Goal: Complete application form

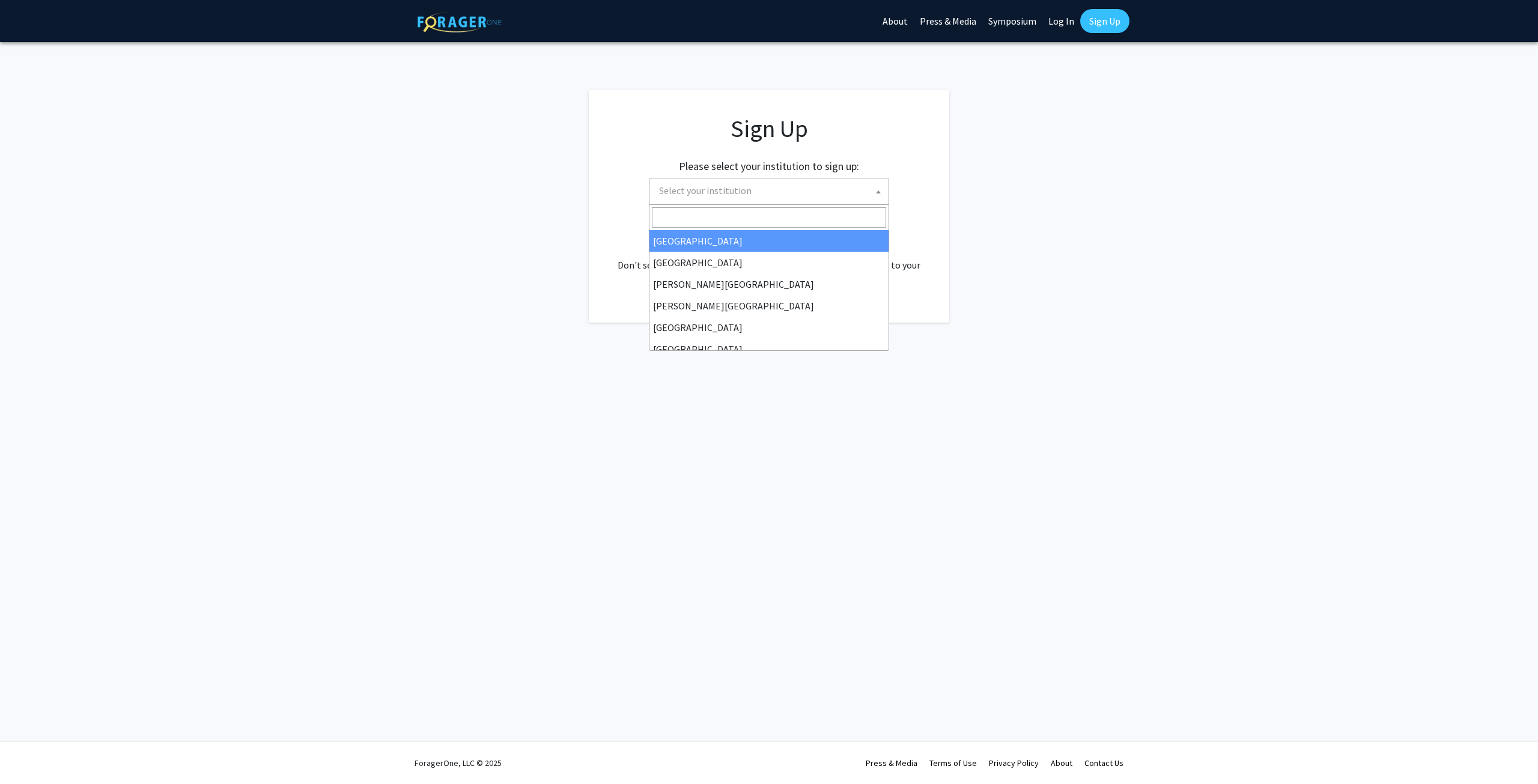
click at [742, 202] on span "Select your institution" at bounding box center [771, 191] width 234 height 25
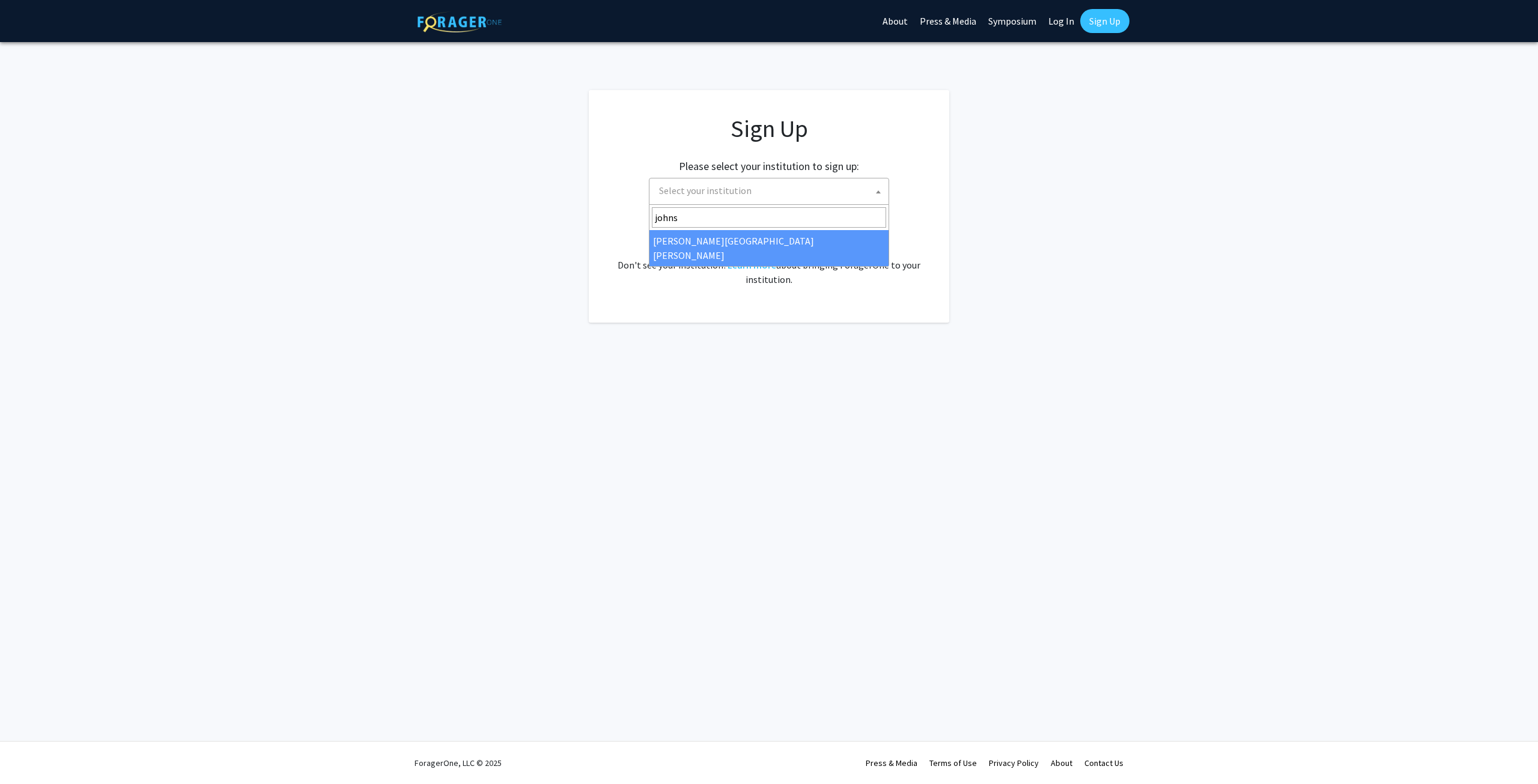
type input "johns"
select select "1"
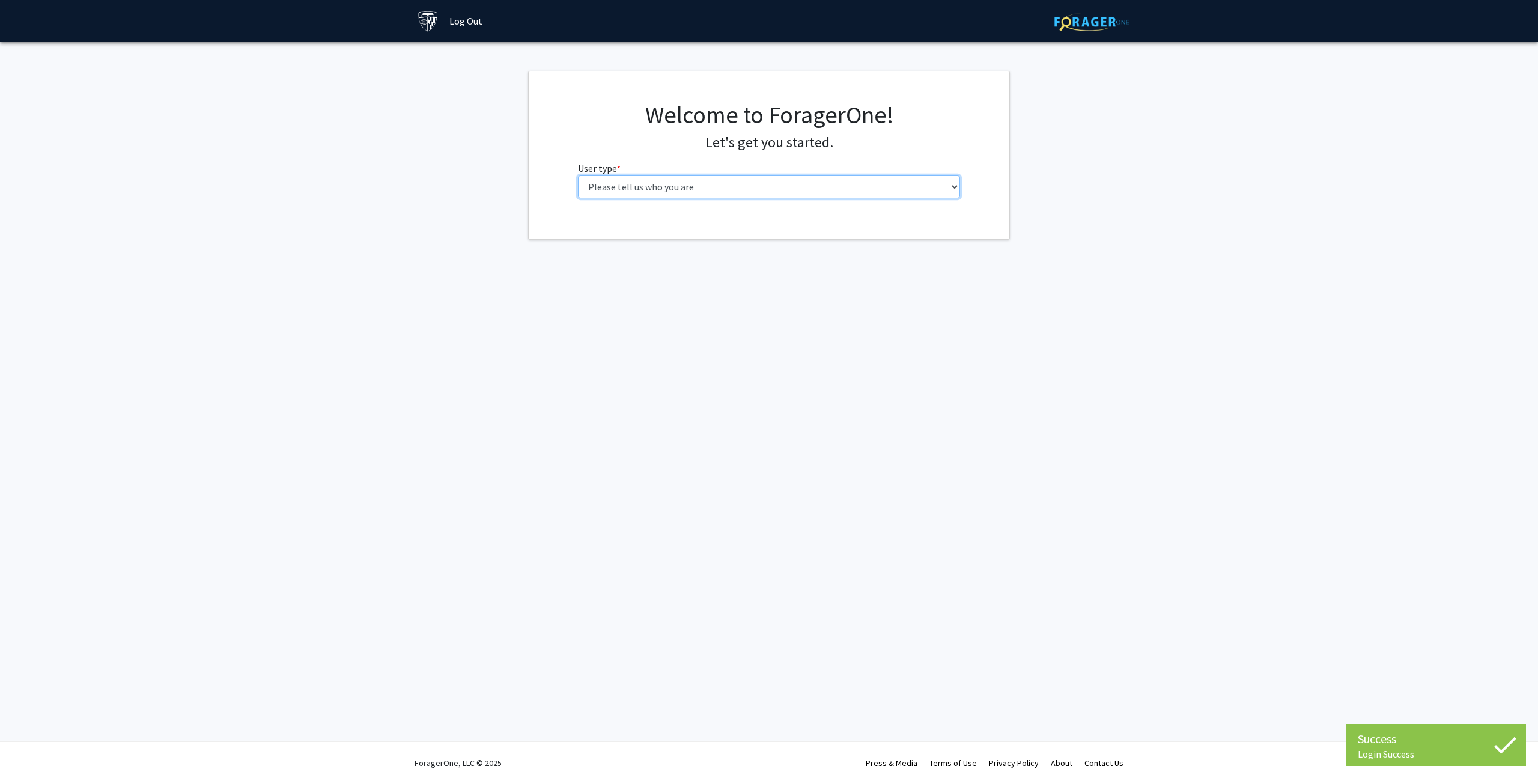
click at [762, 196] on select "Please tell us who you are Undergraduate Student Master's Student Doctoral Cand…" at bounding box center [769, 186] width 383 height 23
select select "2: masters"
click at [578, 175] on select "Please tell us who you are Undergraduate Student Master's Student Doctoral Cand…" at bounding box center [769, 186] width 383 height 23
click at [695, 229] on input "First Name * required" at bounding box center [769, 233] width 383 height 23
type input "Tyler"
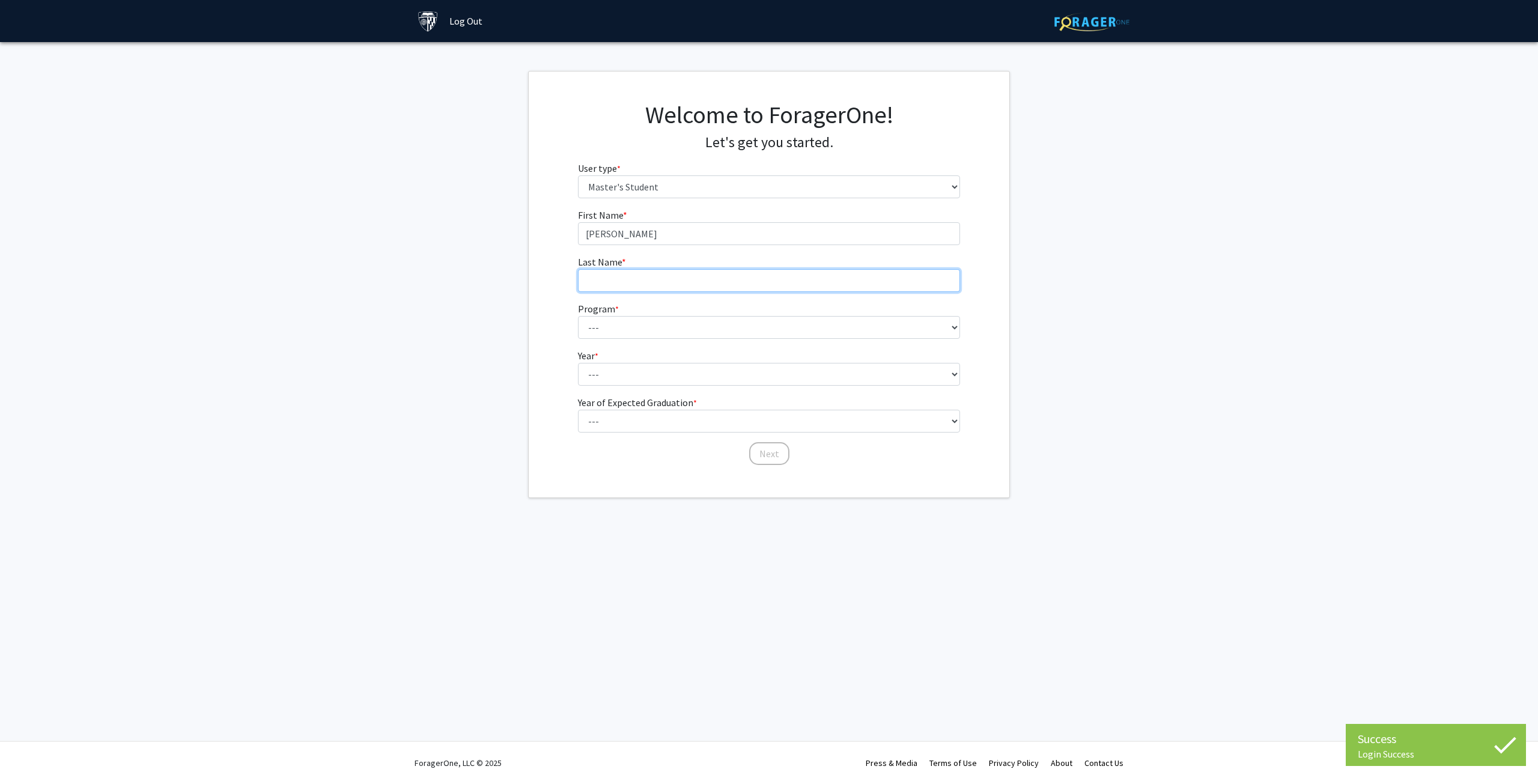
type input "Stepke"
click at [651, 319] on select "--- Anatomy Education Applied and Computational Mathematics Applied Biomedical …" at bounding box center [769, 327] width 383 height 23
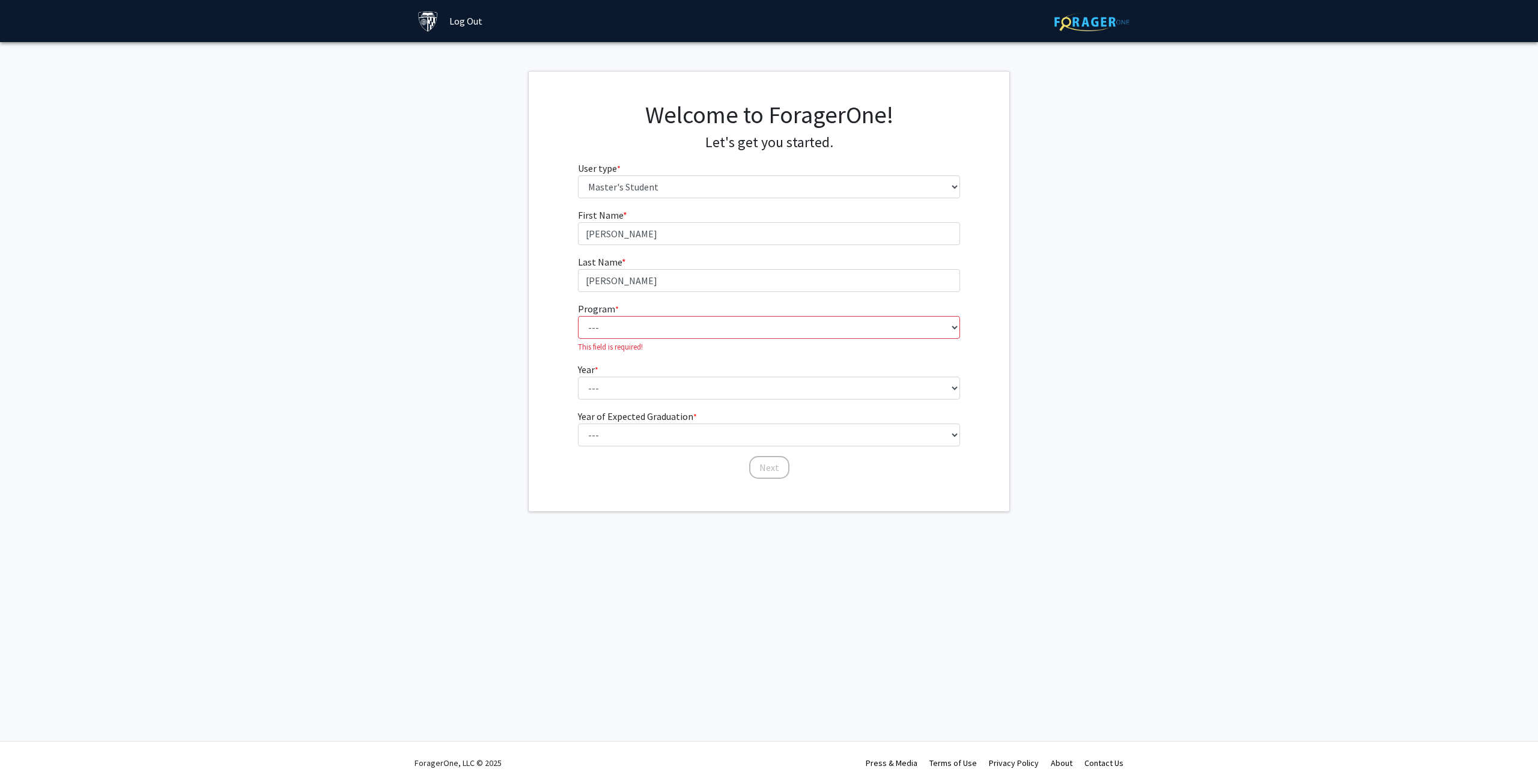
click at [525, 402] on fg-get-started "Welcome to ForagerOne! Let's get you started. User type * required Please tell …" at bounding box center [769, 291] width 1538 height 441
click at [650, 385] on select "--- First Year Second Year" at bounding box center [769, 388] width 383 height 23
click at [573, 388] on div "First Name * required Tyler Last Name * required Stepke Program * required --- …" at bounding box center [769, 351] width 401 height 286
click at [622, 443] on select "--- 2025 2026 2027 2028 2029 2030 2031 2032 2033 2034" at bounding box center [769, 448] width 383 height 23
click at [572, 423] on div "First Name * required Tyler Last Name * required Stepke Program * required --- …" at bounding box center [769, 351] width 401 height 286
